Goal: Navigation & Orientation: Find specific page/section

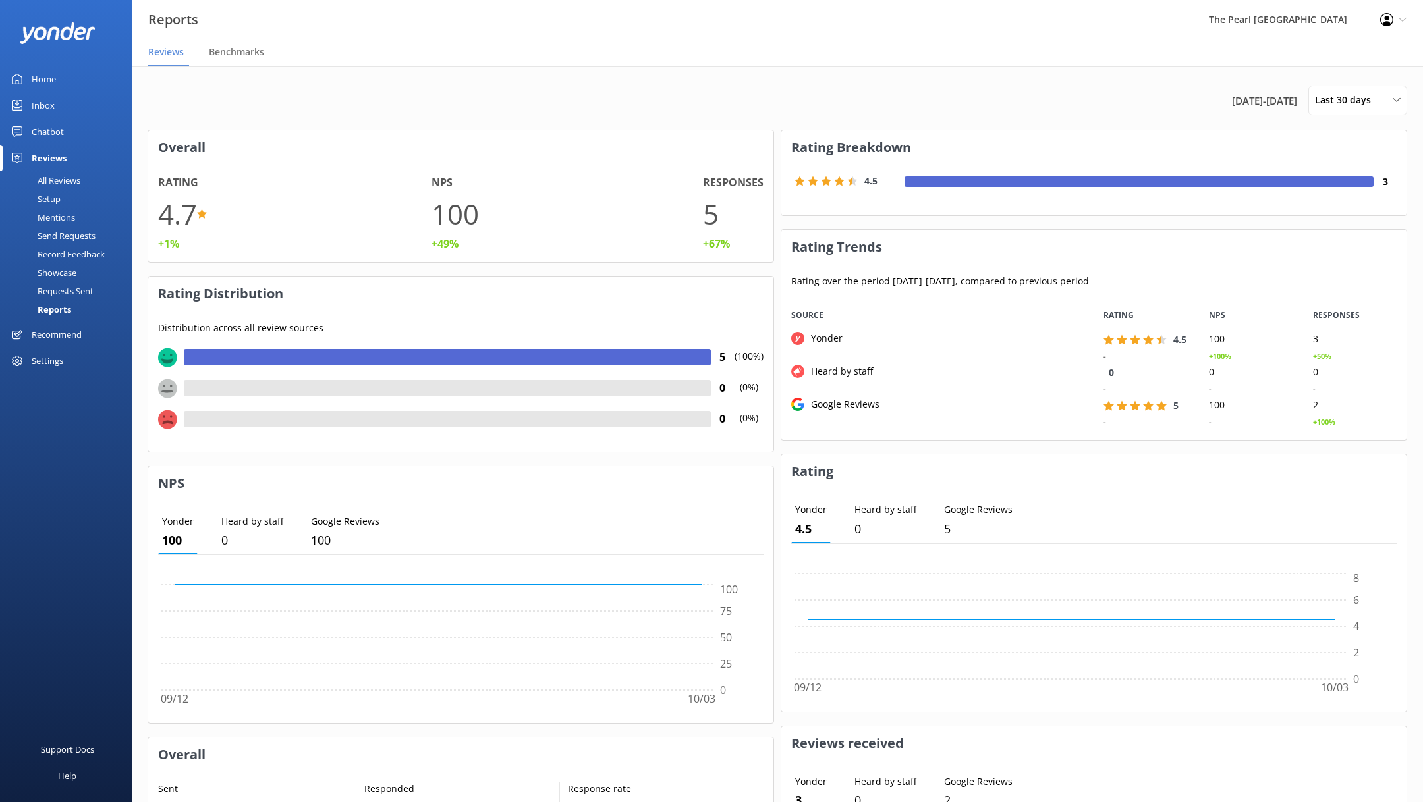
click at [70, 290] on div "Requests Sent" at bounding box center [51, 291] width 86 height 18
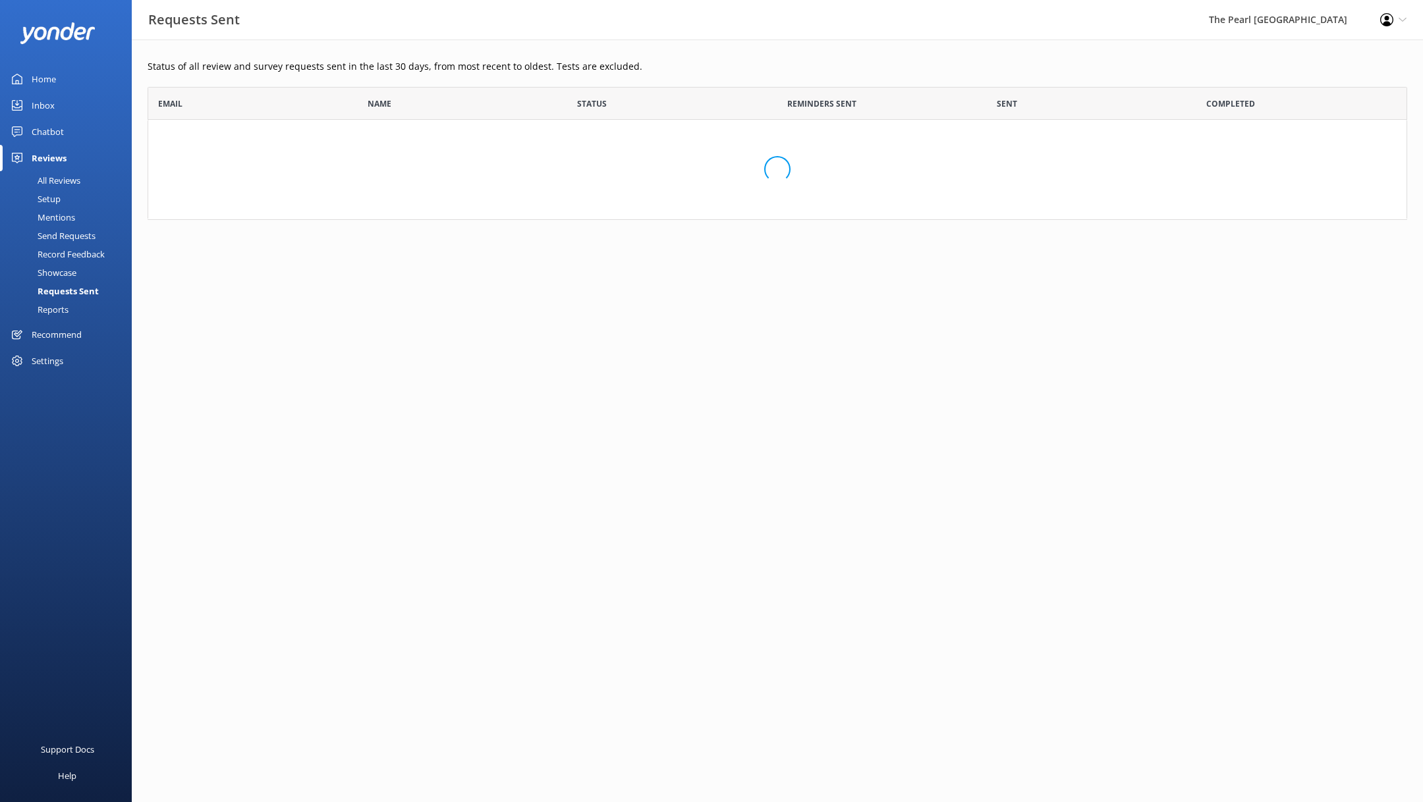
scroll to position [132, 1259]
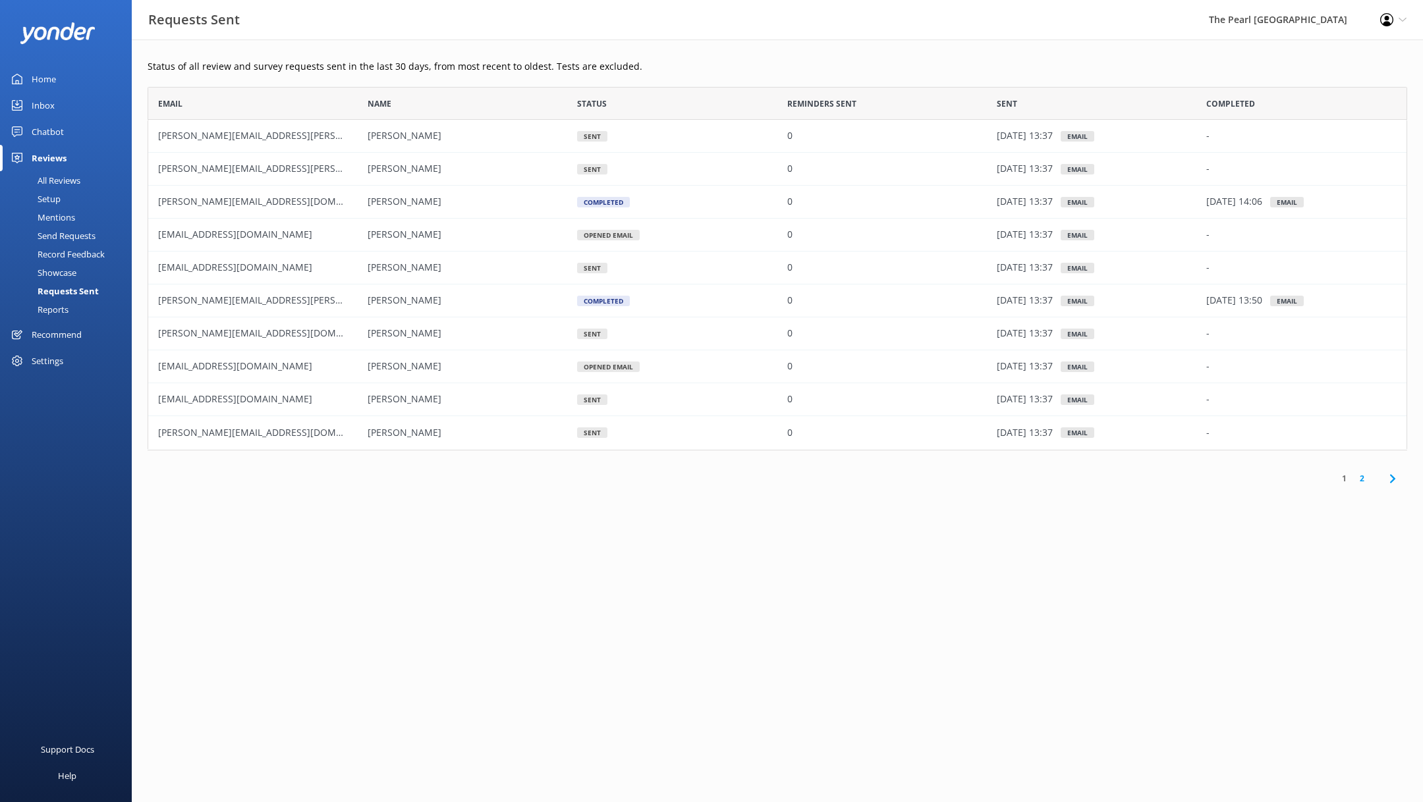
click at [53, 80] on div "Home" at bounding box center [44, 79] width 24 height 26
